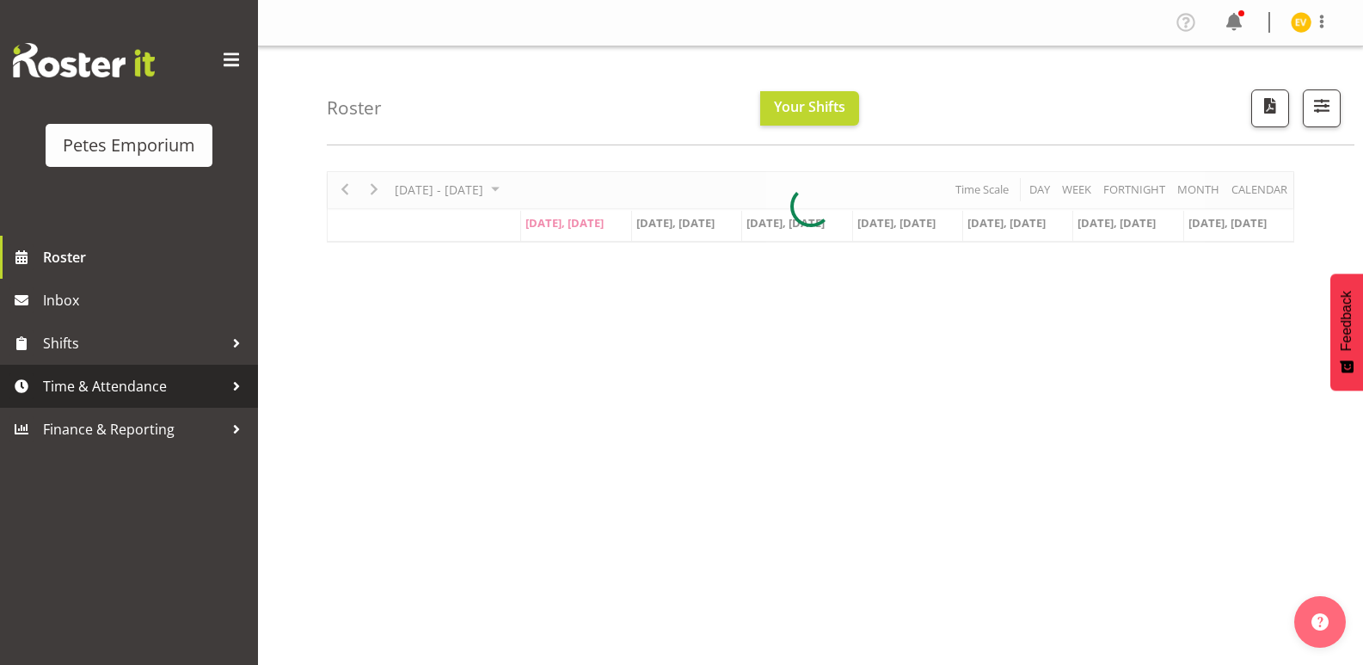
click at [164, 376] on span "Time & Attendance" at bounding box center [133, 386] width 181 height 26
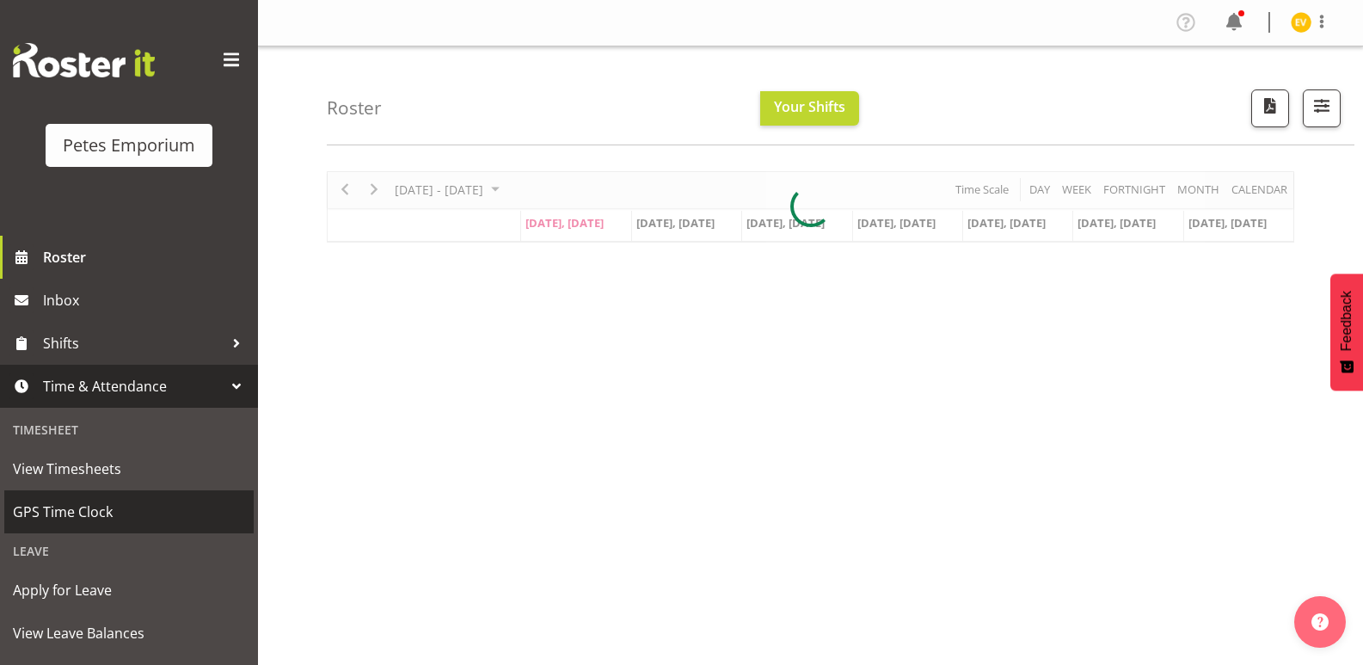
click at [125, 512] on span "GPS Time Clock" at bounding box center [129, 512] width 232 height 26
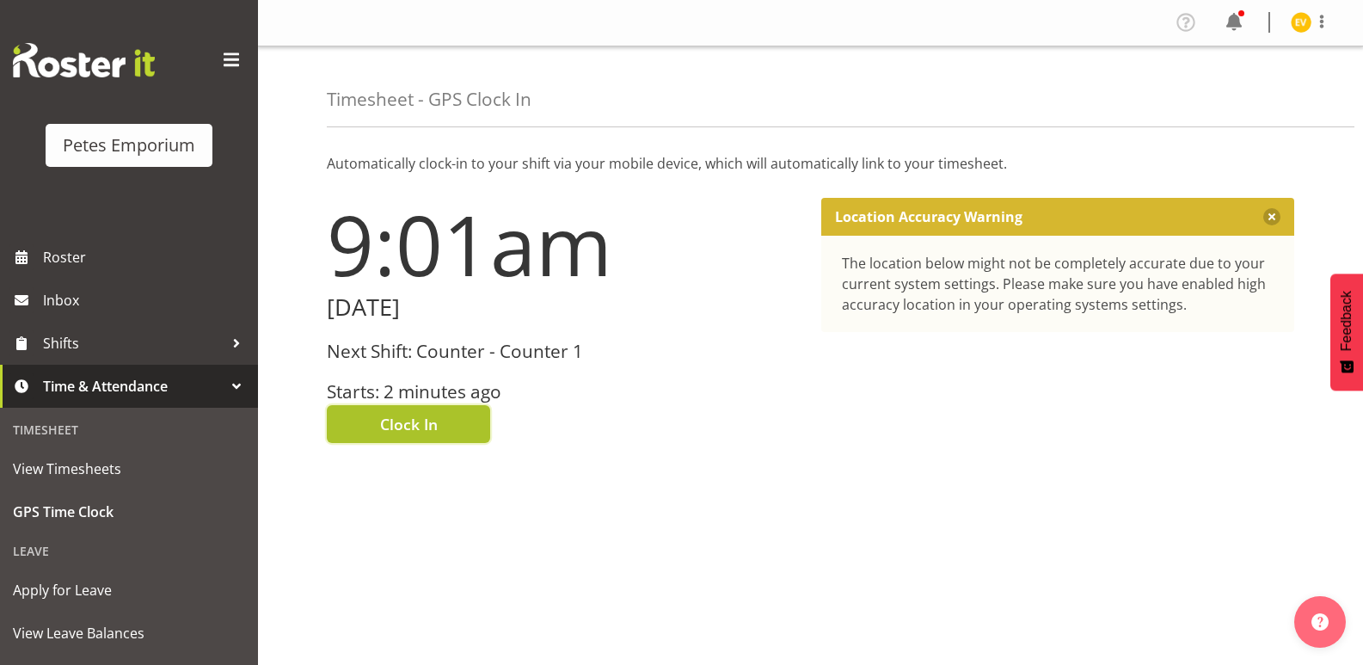
click at [356, 427] on button "Clock In" at bounding box center [408, 424] width 163 height 38
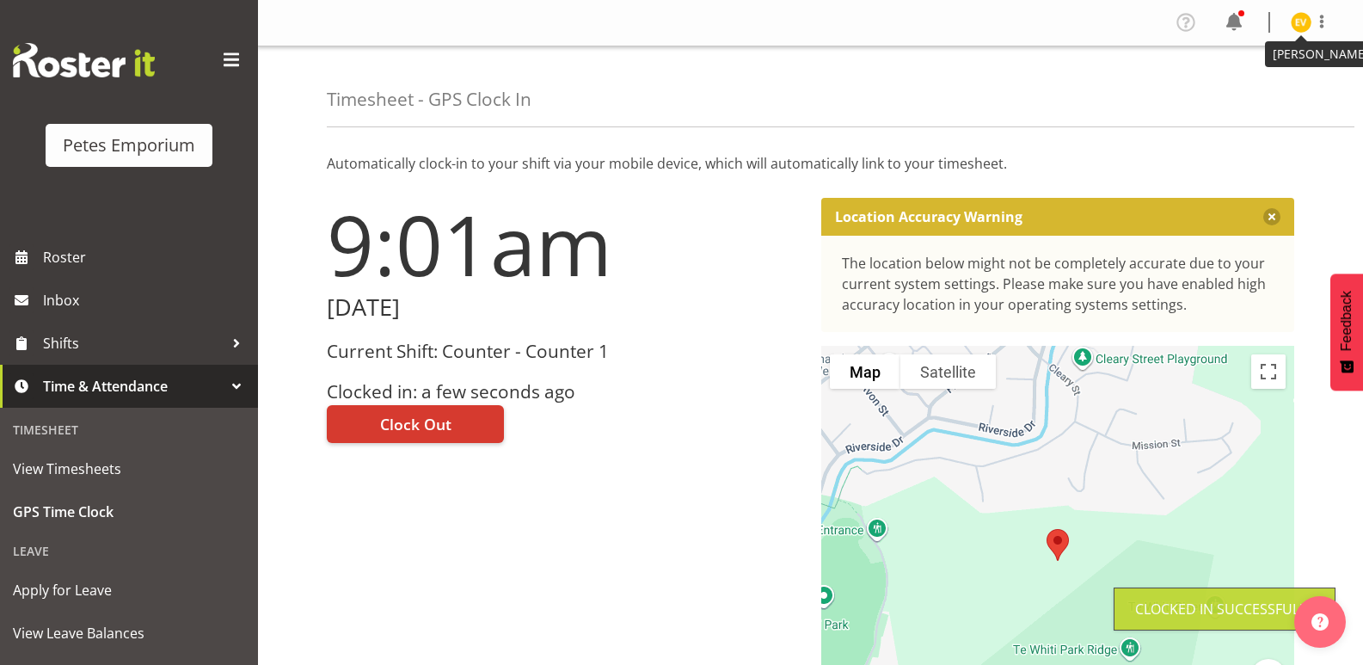
click at [1295, 22] on img at bounding box center [1301, 22] width 21 height 21
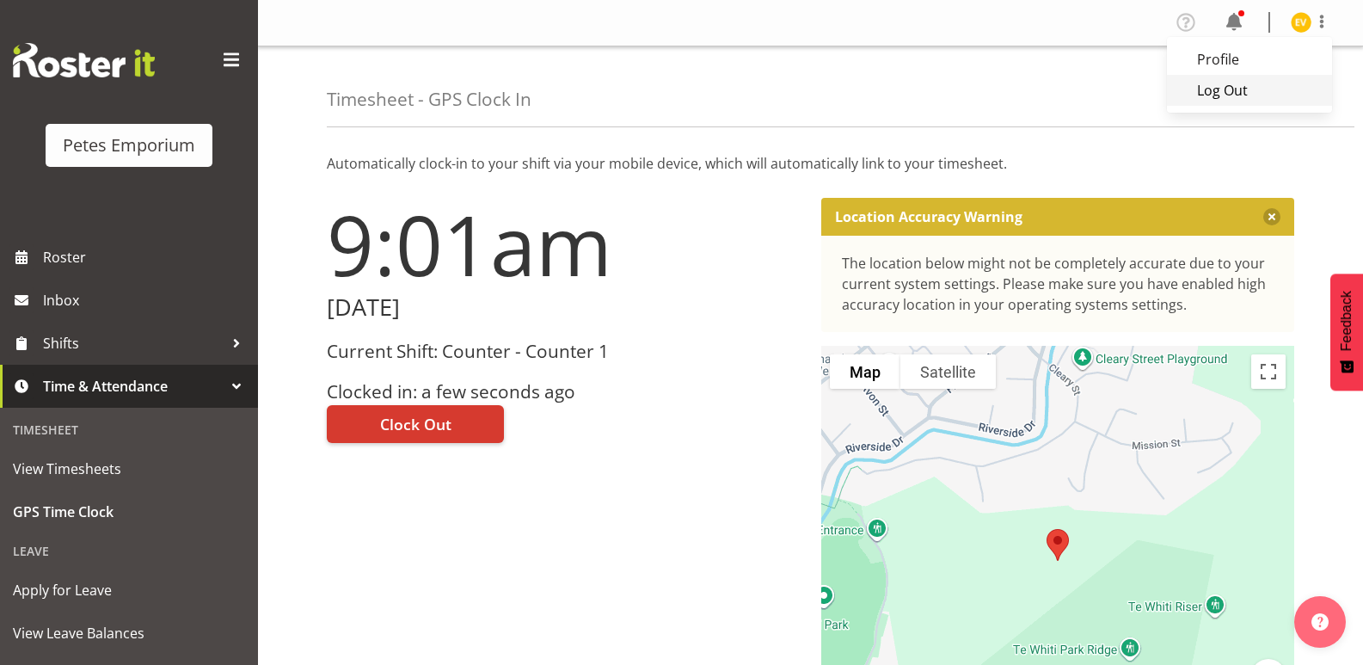
click at [1259, 89] on link "Log Out" at bounding box center [1249, 90] width 165 height 31
